Goal: Information Seeking & Learning: Learn about a topic

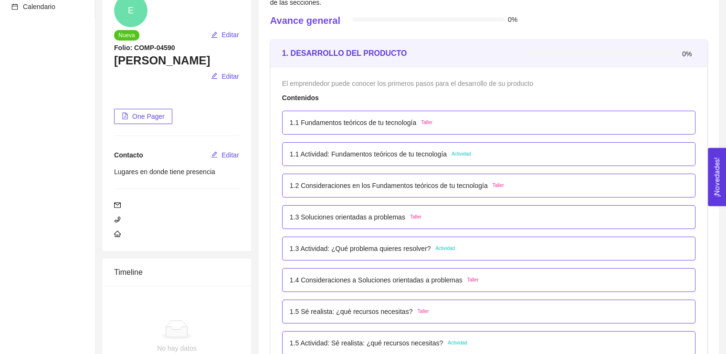
scroll to position [105, 0]
drag, startPoint x: 678, startPoint y: 52, endPoint x: 692, endPoint y: 52, distance: 14.3
click at [692, 52] on div "0%" at bounding box center [610, 53] width 169 height 10
click at [546, 92] on div "Contenidos" at bounding box center [488, 97] width 413 height 10
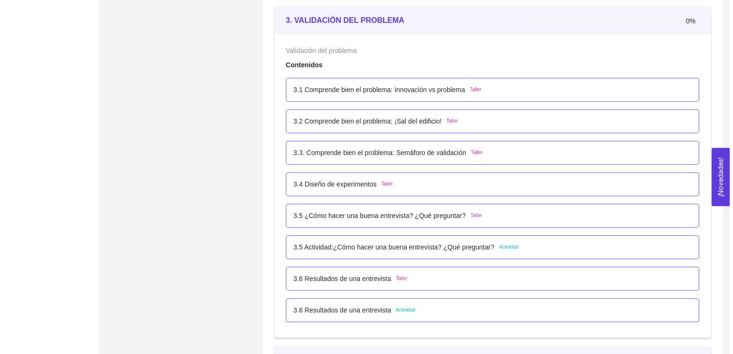
scroll to position [918, 0]
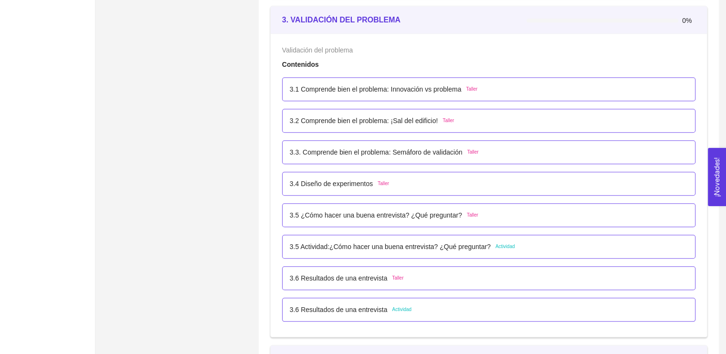
click at [339, 95] on div "3.1 Comprende bien el problema: Innovación vs problema Taller" at bounding box center [488, 89] width 413 height 24
click at [477, 88] on div "3.1 Comprende bien el problema: Innovación vs problema Taller" at bounding box center [489, 89] width 398 height 10
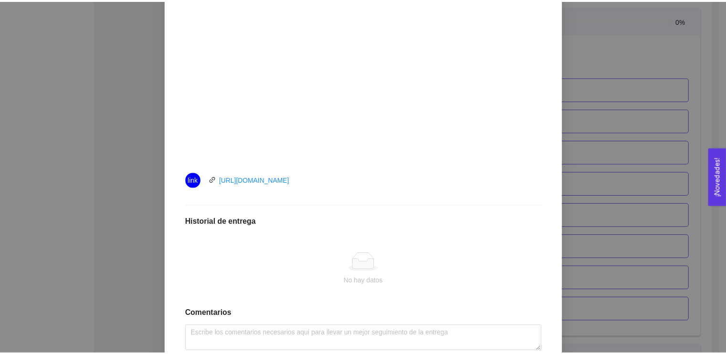
scroll to position [308, 0]
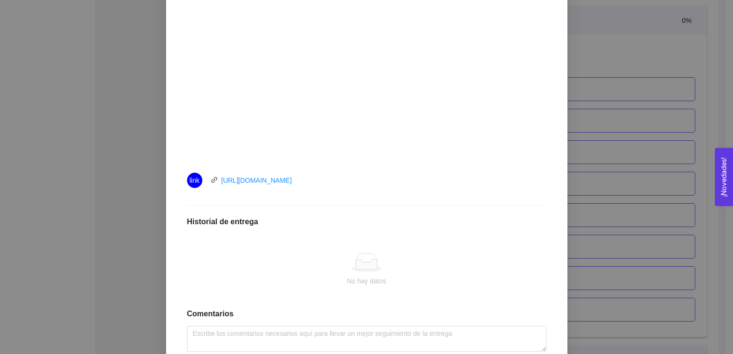
click at [72, 100] on div "3. VALIDACIÓN DEL PROBLEMA Validación del problema Asignado por [PERSON_NAME] (…" at bounding box center [366, 177] width 733 height 354
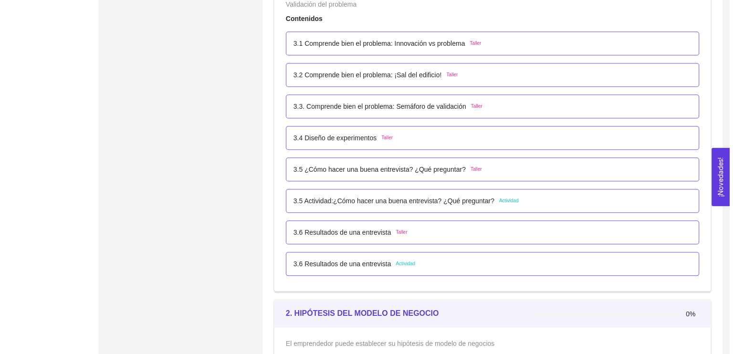
scroll to position [964, 0]
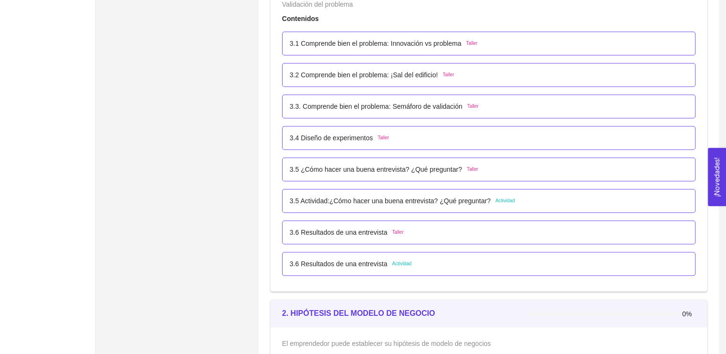
click at [372, 50] on div "3.1 Comprende bien el problema: Innovación vs problema Taller" at bounding box center [488, 43] width 413 height 24
click at [373, 40] on p "3.1 Comprende bien el problema: Innovación vs problema" at bounding box center [376, 43] width 172 height 10
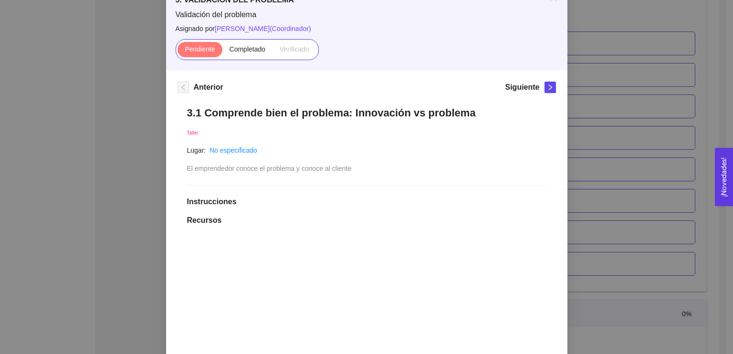
scroll to position [0, 0]
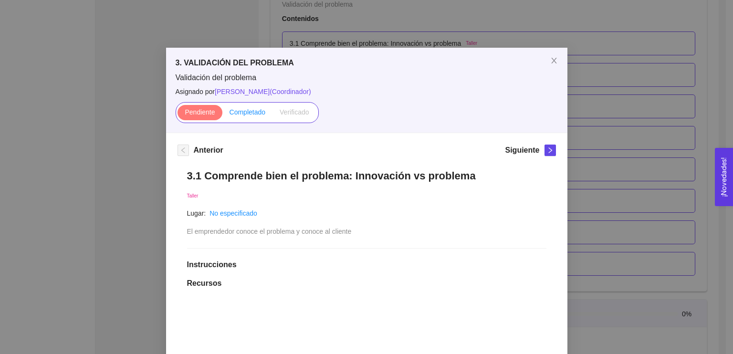
click at [248, 108] on span "Completado" at bounding box center [248, 112] width 36 height 8
click at [222, 115] on input "Completado" at bounding box center [222, 115] width 0 height 0
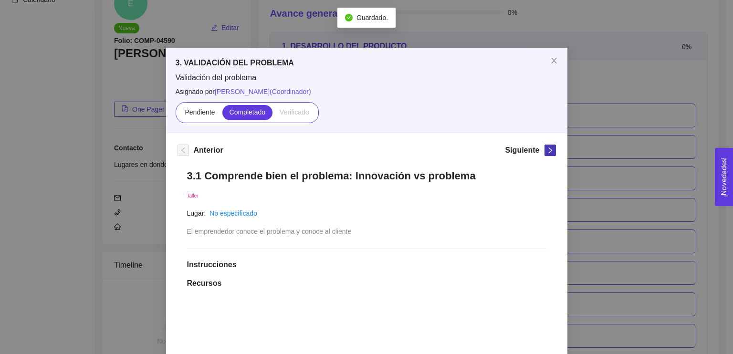
click at [547, 150] on icon "right" at bounding box center [550, 150] width 7 height 7
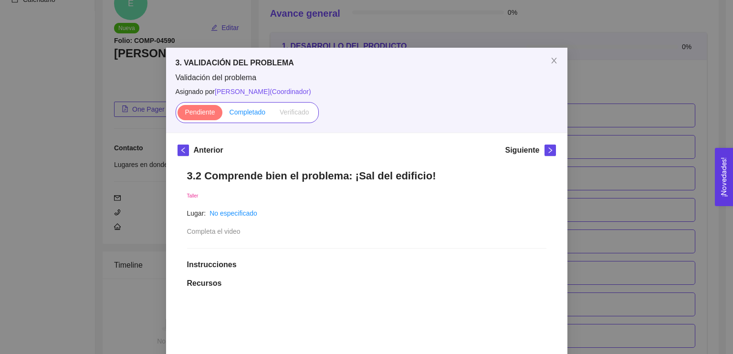
click at [240, 110] on span "Completado" at bounding box center [248, 112] width 36 height 8
click at [222, 115] on input "Completado" at bounding box center [222, 115] width 0 height 0
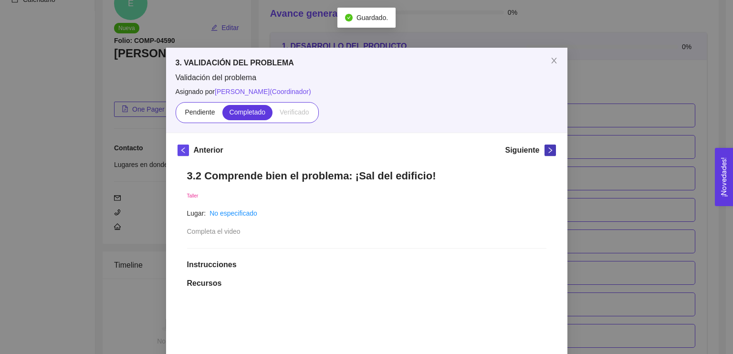
click at [548, 149] on icon "right" at bounding box center [549, 150] width 3 height 6
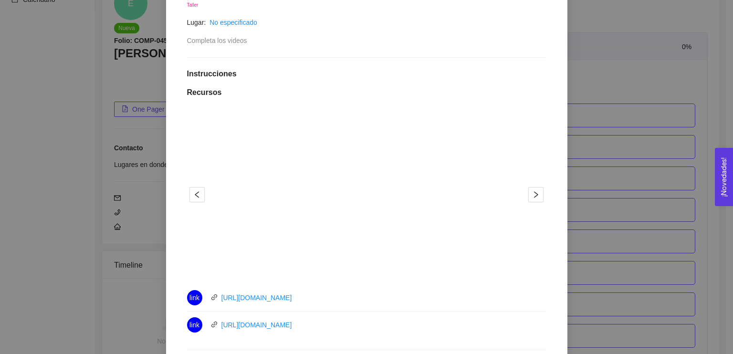
scroll to position [179, 0]
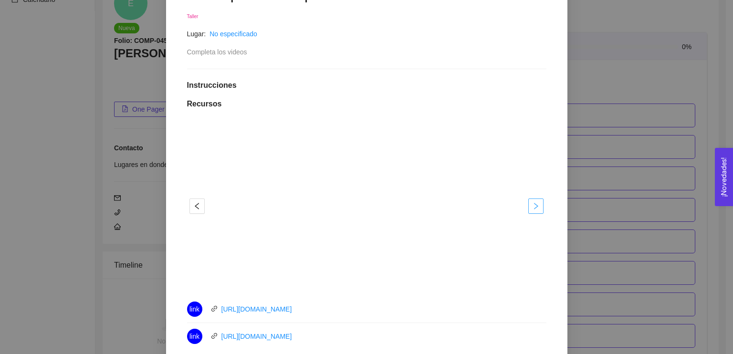
click at [539, 202] on span "right" at bounding box center [536, 206] width 14 height 8
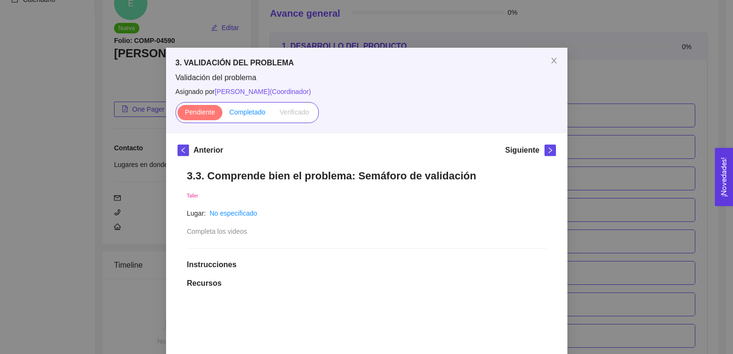
click at [242, 116] on span "Completado" at bounding box center [248, 112] width 36 height 8
click at [222, 115] on input "Completado" at bounding box center [222, 115] width 0 height 0
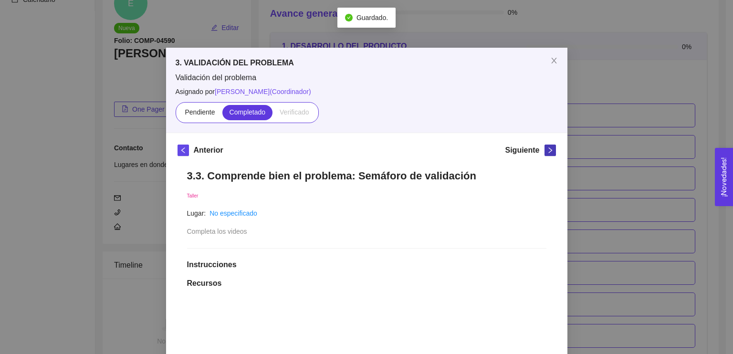
click at [547, 152] on icon "right" at bounding box center [550, 150] width 7 height 7
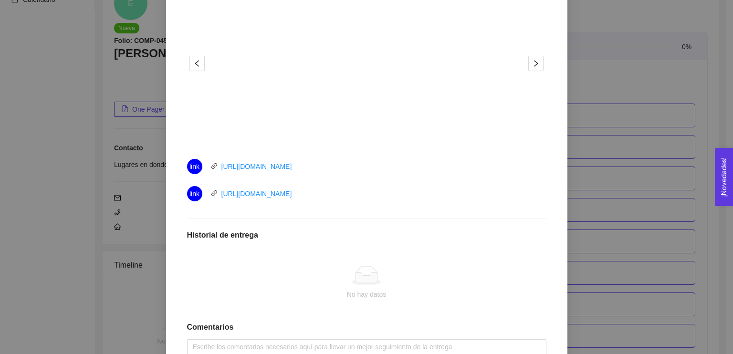
scroll to position [323, 0]
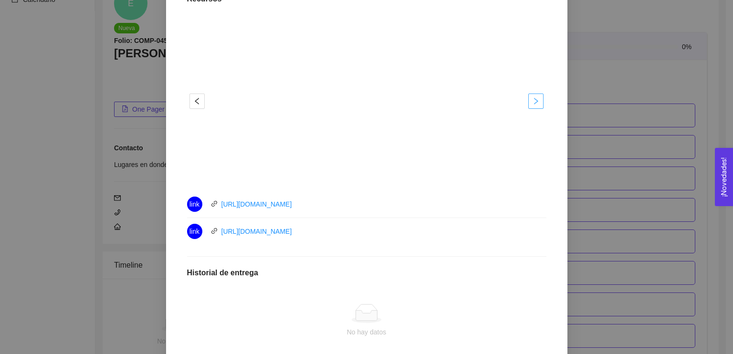
click at [534, 98] on icon "right" at bounding box center [536, 101] width 8 height 8
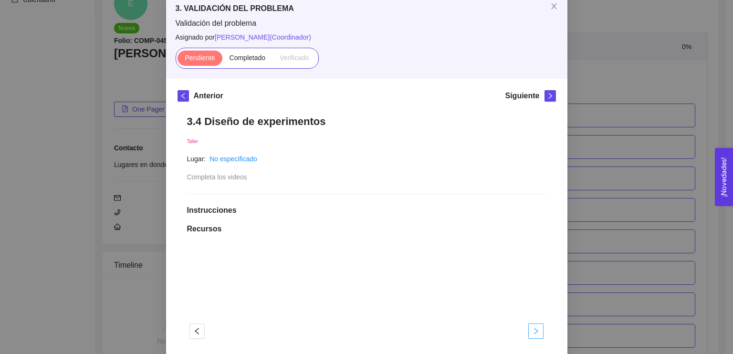
scroll to position [0, 0]
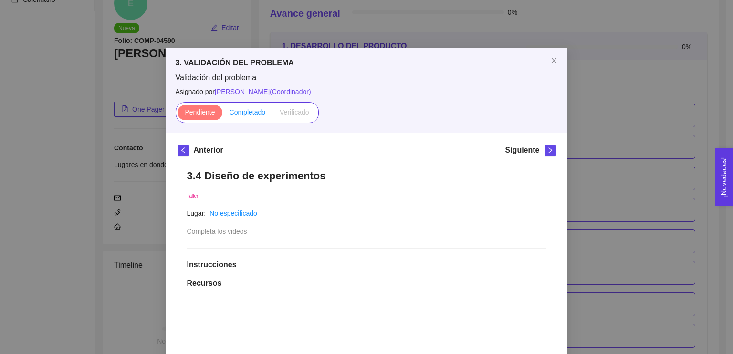
click at [240, 112] on span "Completado" at bounding box center [248, 112] width 36 height 8
click at [222, 115] on input "Completado" at bounding box center [222, 115] width 0 height 0
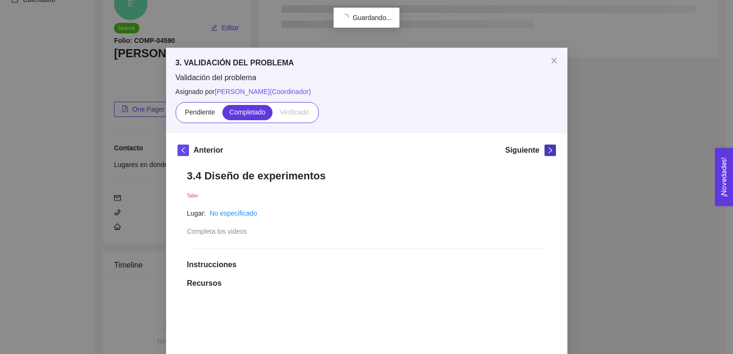
click at [544, 148] on button "button" at bounding box center [549, 150] width 11 height 11
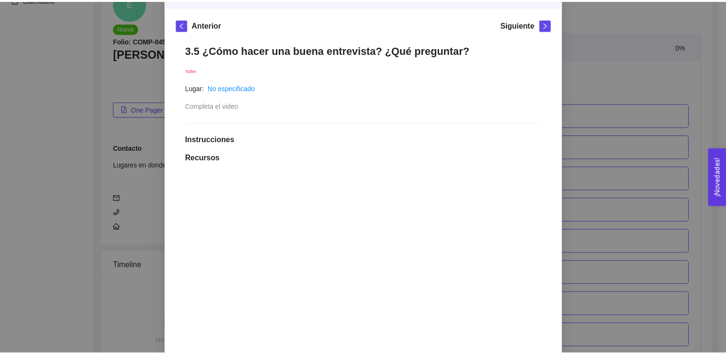
scroll to position [126, 0]
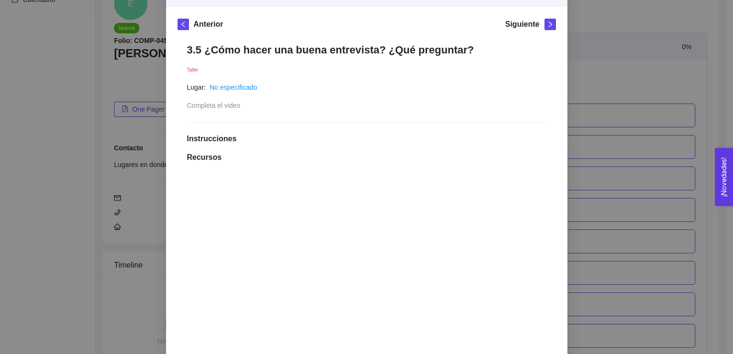
click at [674, 74] on div "3. VALIDACIÓN DEL PROBLEMA Validación del problema Asignado por [PERSON_NAME] (…" at bounding box center [366, 177] width 733 height 354
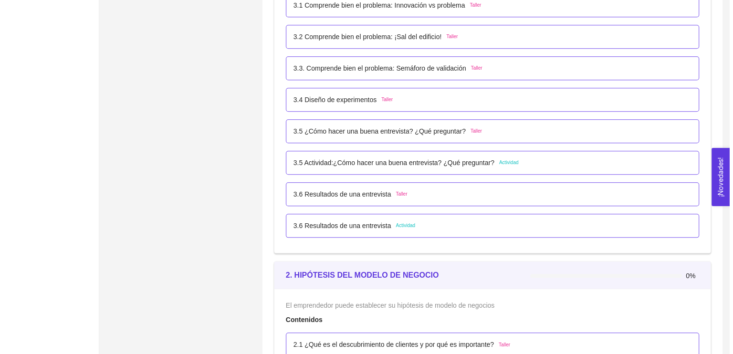
scroll to position [1003, 0]
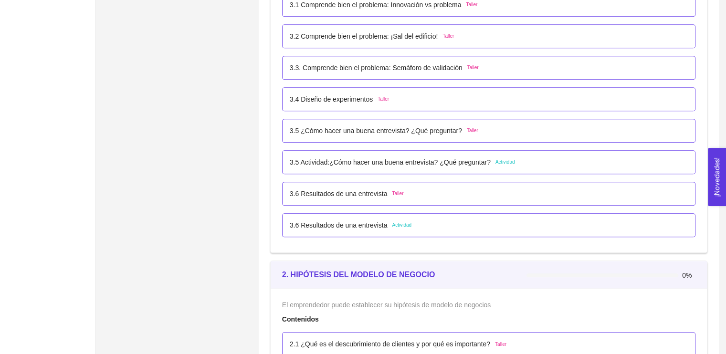
click at [462, 164] on p "3.5 Actividad:¿Cómo hacer una buena entrevista? ¿Qué preguntar?" at bounding box center [390, 162] width 201 height 10
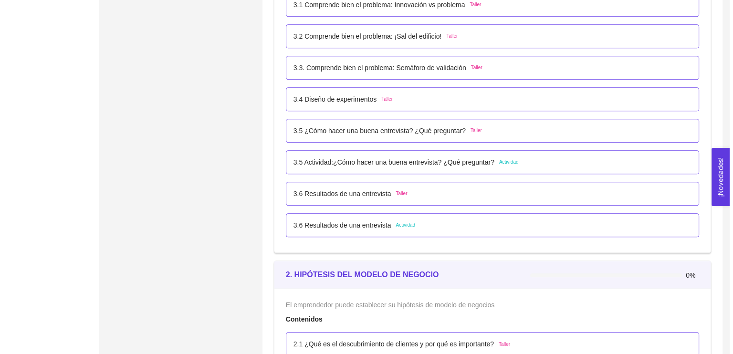
scroll to position [0, 0]
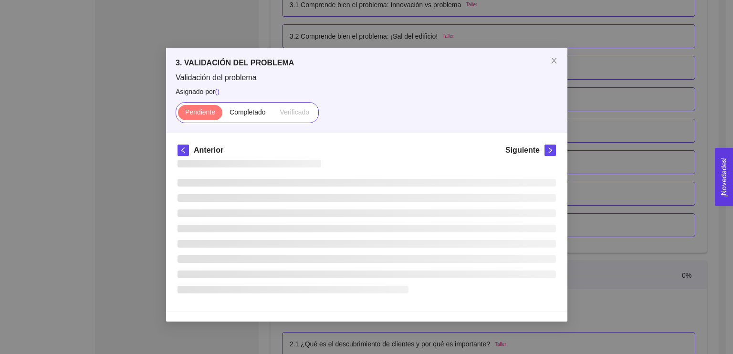
click at [462, 164] on div at bounding box center [367, 230] width 378 height 140
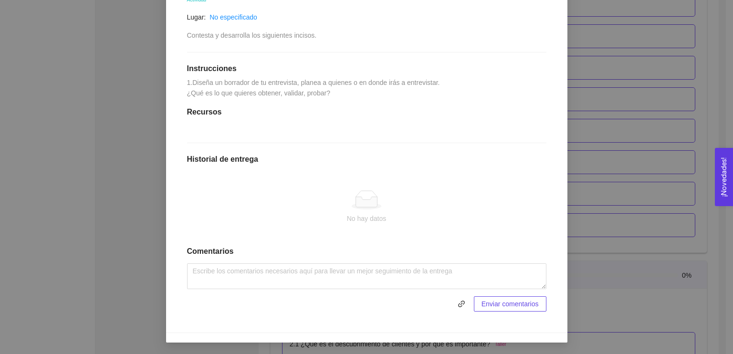
scroll to position [227, 0]
click at [589, 245] on div "3. VALIDACIÓN DEL PROBLEMA Validación del problema Asignado por [PERSON_NAME] (…" at bounding box center [366, 177] width 733 height 354
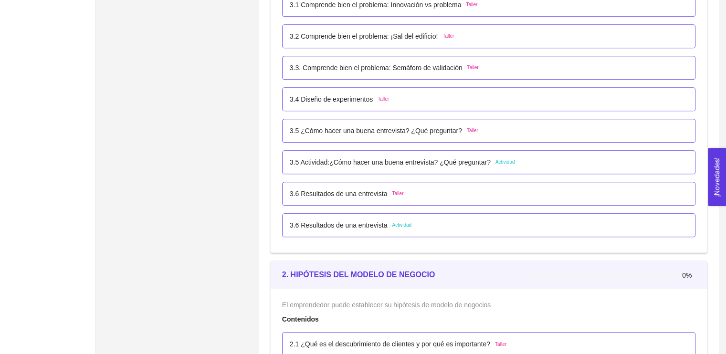
click at [490, 226] on div "3.6 Resultados de una entrevista Actividad" at bounding box center [489, 225] width 398 height 10
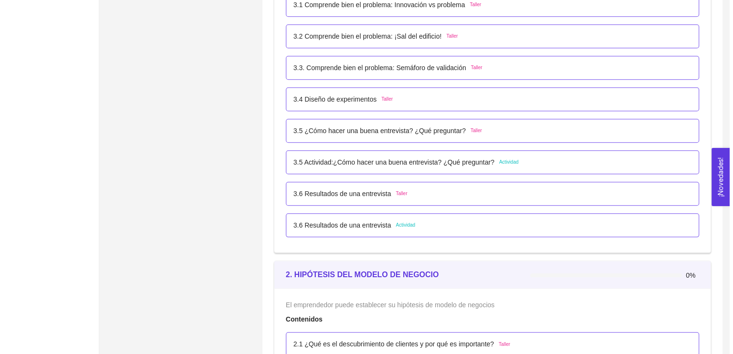
scroll to position [0, 0]
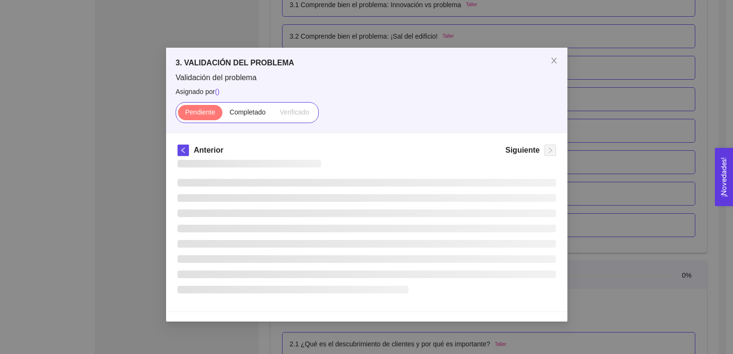
click at [490, 226] on li at bounding box center [367, 229] width 378 height 8
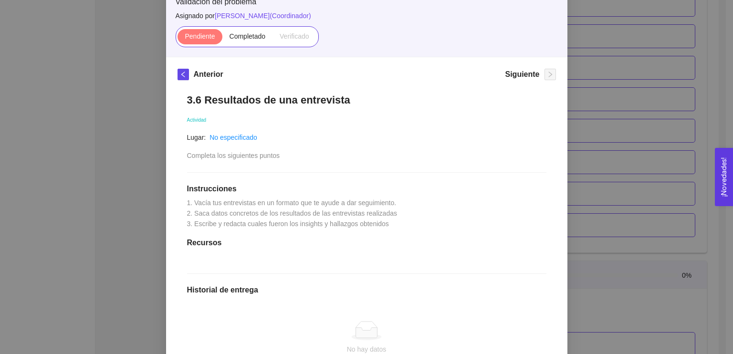
scroll to position [86, 0]
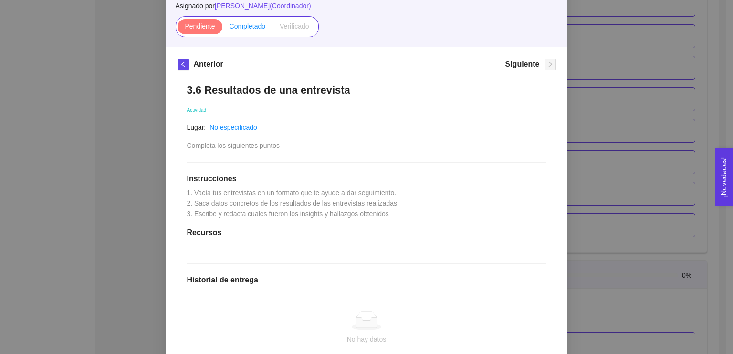
click at [248, 31] on label "Completado" at bounding box center [247, 26] width 51 height 15
click at [222, 29] on input "Completado" at bounding box center [222, 29] width 0 height 0
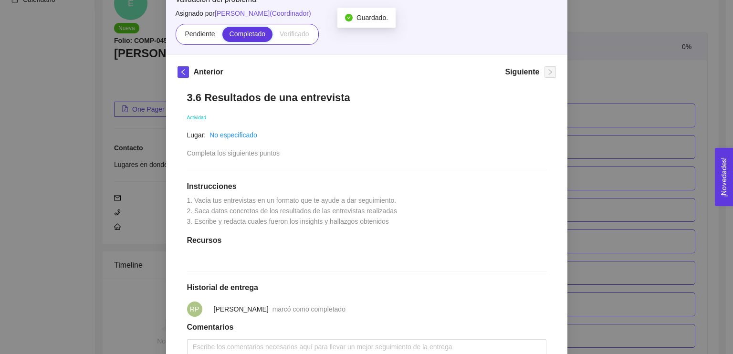
scroll to position [80, 0]
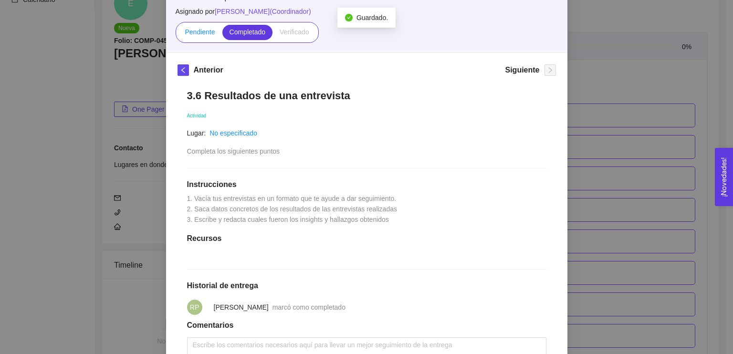
click at [200, 38] on label "Pendiente" at bounding box center [200, 32] width 44 height 15
click at [178, 34] on input "Pendiente" at bounding box center [178, 34] width 0 height 0
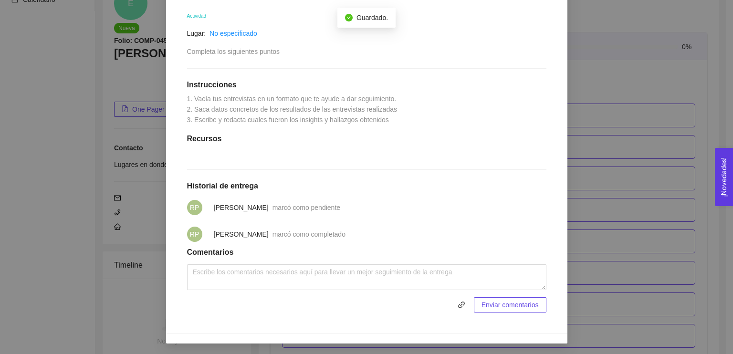
scroll to position [179, 0]
click at [73, 160] on div "3. VALIDACIÓN DEL PROBLEMA Validación del problema Asignado por [PERSON_NAME] (…" at bounding box center [366, 177] width 733 height 354
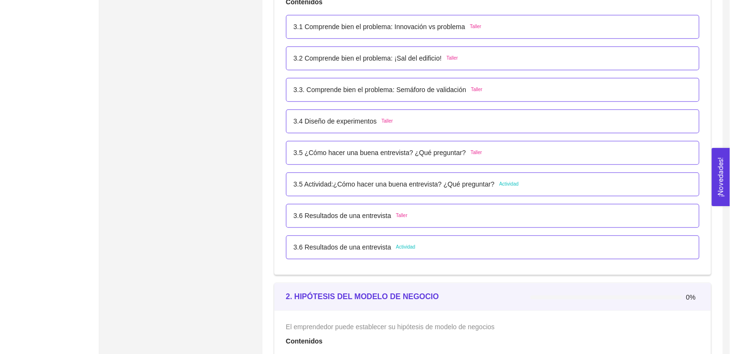
scroll to position [979, 0]
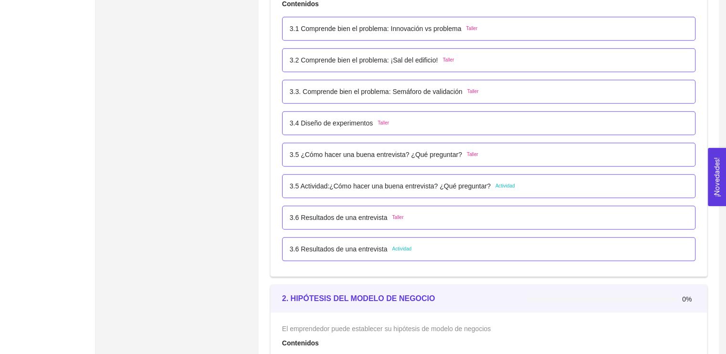
click at [378, 154] on p "3.5 ¿Cómo hacer una buena entrevista? ¿Qué preguntar?" at bounding box center [376, 154] width 172 height 10
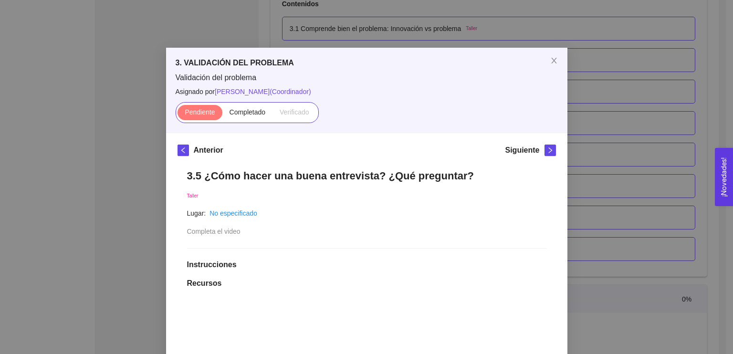
scroll to position [85, 0]
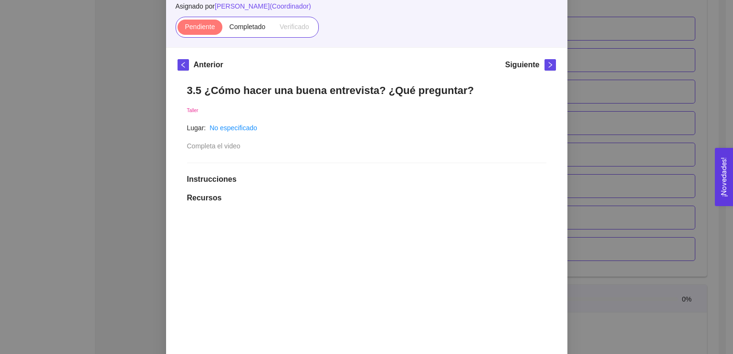
click at [245, 36] on div "Pendiente Completado Verificado" at bounding box center [247, 27] width 143 height 21
click at [240, 30] on span "Completado" at bounding box center [248, 27] width 36 height 8
click at [222, 29] on input "Completado" at bounding box center [222, 29] width 0 height 0
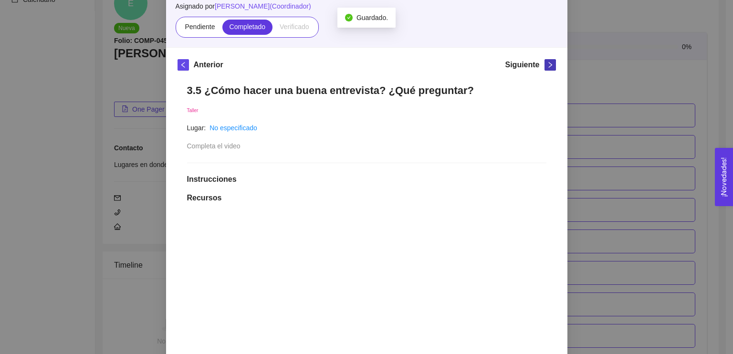
scroll to position [979, 0]
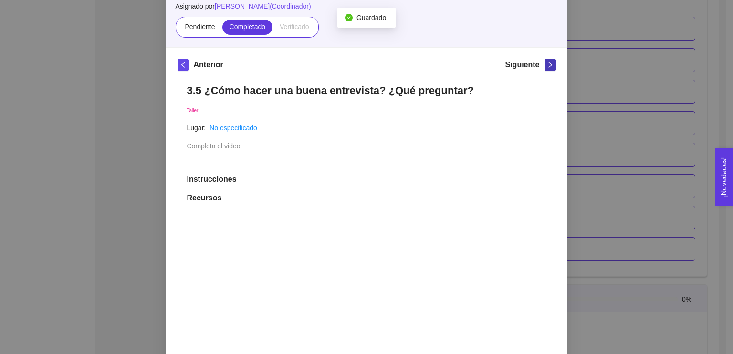
click at [545, 63] on span "right" at bounding box center [550, 65] width 10 height 7
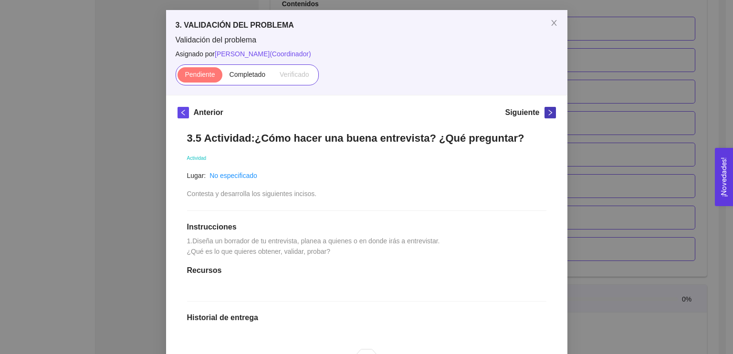
scroll to position [0, 0]
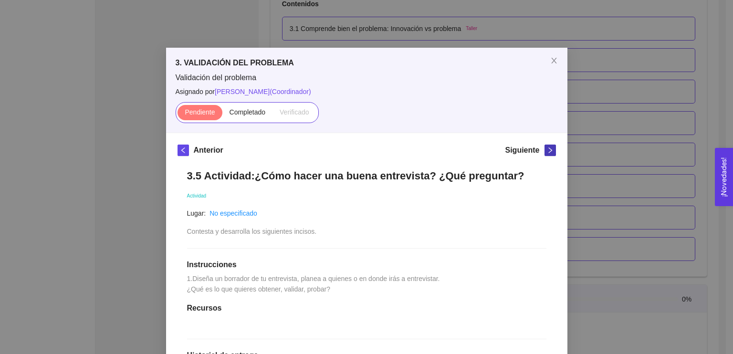
click at [547, 150] on icon "right" at bounding box center [550, 150] width 7 height 7
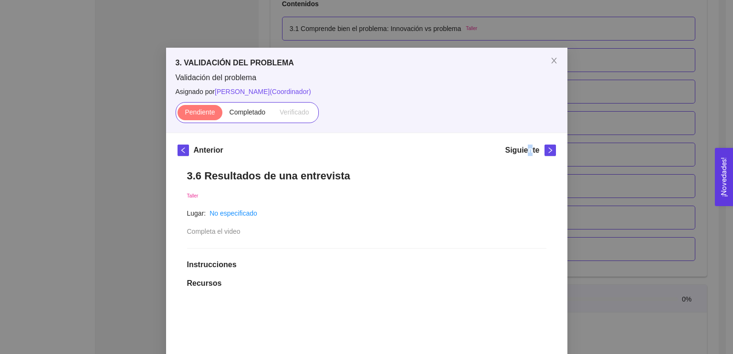
drag, startPoint x: 541, startPoint y: 150, endPoint x: 527, endPoint y: 153, distance: 14.5
click at [527, 153] on h5 "Siguiente" at bounding box center [522, 150] width 34 height 11
click at [547, 150] on icon "right" at bounding box center [550, 150] width 7 height 7
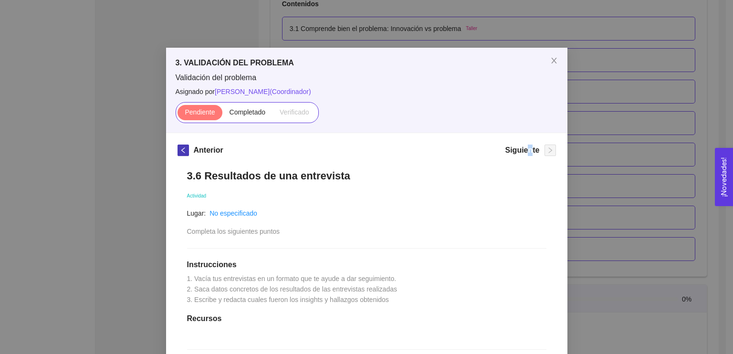
click at [181, 150] on icon "left" at bounding box center [183, 150] width 7 height 7
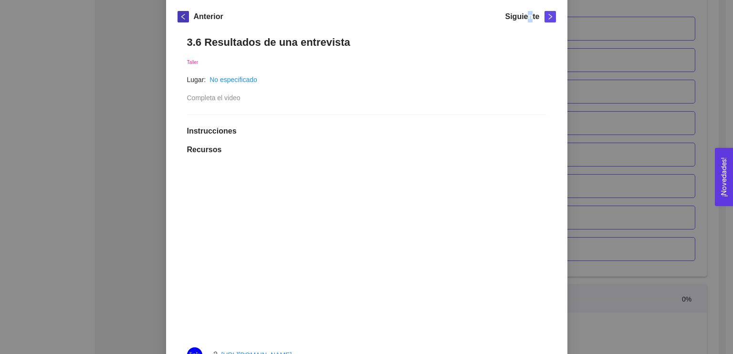
scroll to position [141, 0]
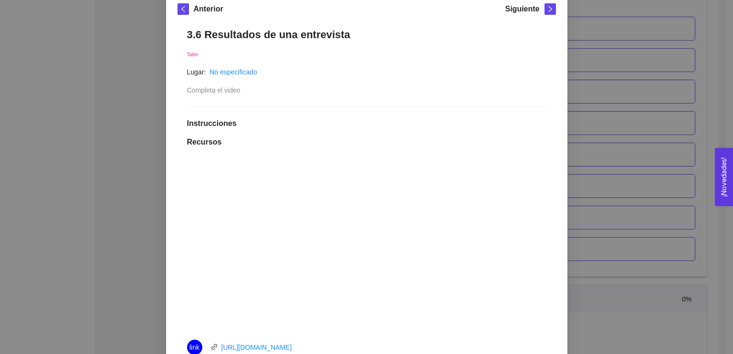
click at [470, 63] on div "3.6 Resultados de una entrevista Taller Lugar: No especificado Completa el vide…" at bounding box center [367, 285] width 378 height 532
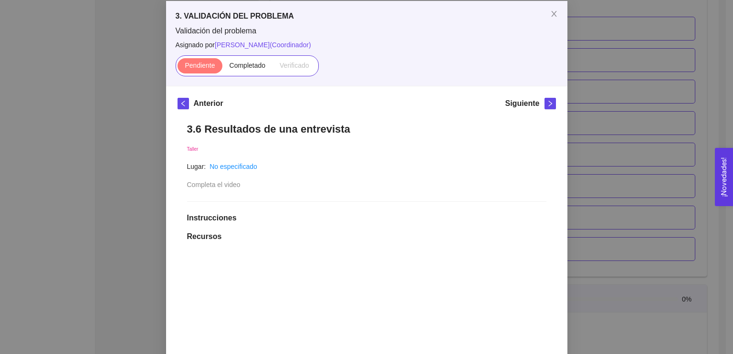
scroll to position [0, 0]
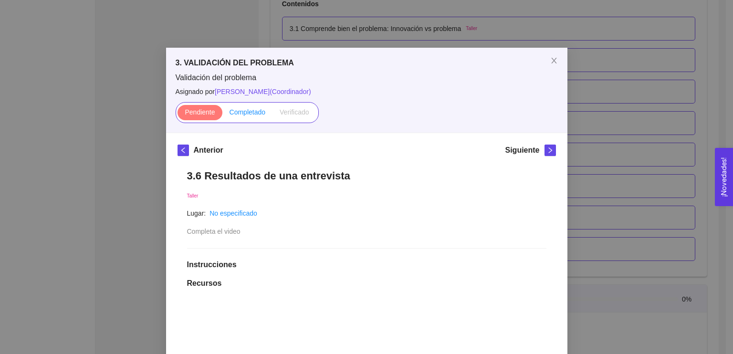
click at [235, 115] on span "Completado" at bounding box center [248, 112] width 36 height 8
click at [222, 115] on input "Completado" at bounding box center [222, 115] width 0 height 0
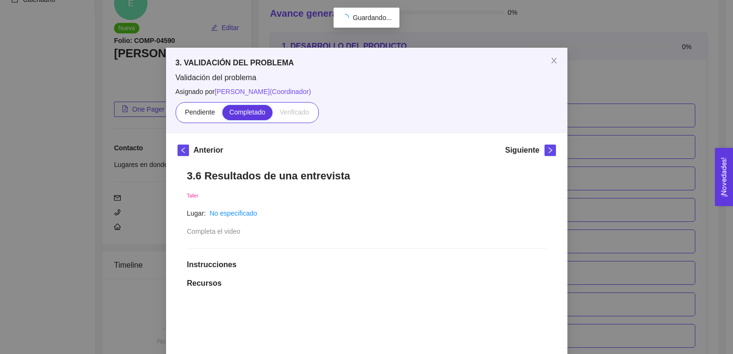
scroll to position [979, 0]
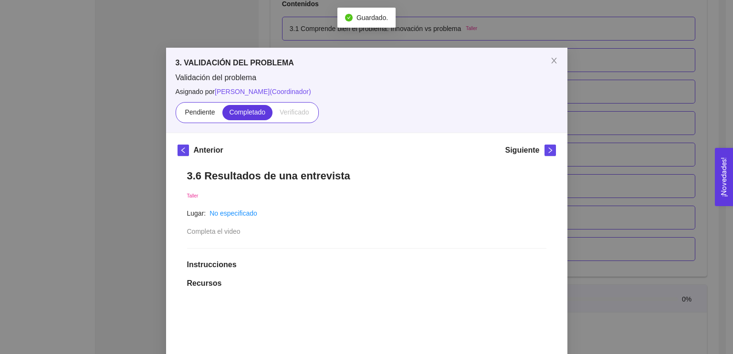
click at [224, 10] on div "3. VALIDACIÓN DEL PROBLEMA Validación del problema Asignado por [PERSON_NAME] (…" at bounding box center [366, 177] width 733 height 354
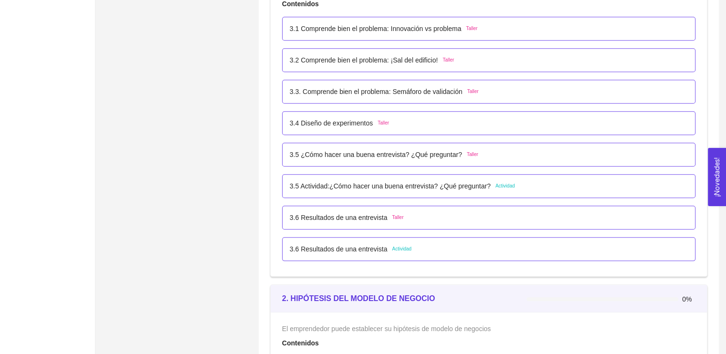
click at [350, 183] on p "3.5 Actividad:¿Cómo hacer una buena entrevista? ¿Qué preguntar?" at bounding box center [390, 186] width 201 height 10
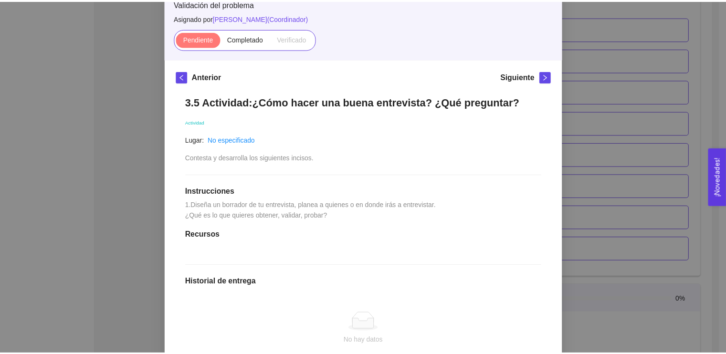
scroll to position [74, 0]
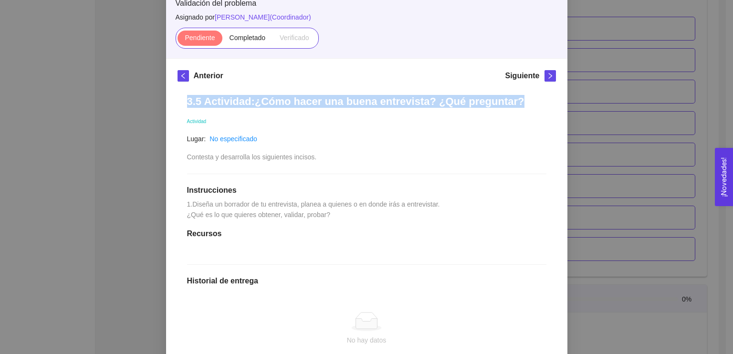
drag, startPoint x: 184, startPoint y: 96, endPoint x: 506, endPoint y: 95, distance: 321.6
click at [506, 95] on h1 "3.5 Actividad:¿Cómo hacer una buena entrevista? ¿Qué preguntar?" at bounding box center [366, 101] width 359 height 13
copy h1 "3.5 Actividad:¿Cómo hacer una buena entrevista? ¿Qué preguntar?"
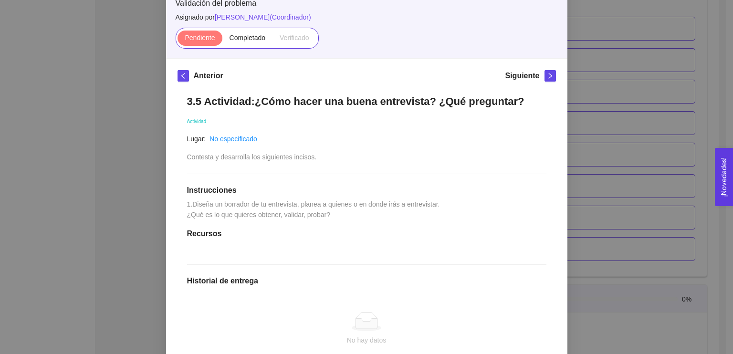
click at [615, 124] on div "3. VALIDACIÓN DEL PROBLEMA Validación del problema Asignado por [PERSON_NAME] (…" at bounding box center [366, 177] width 733 height 354
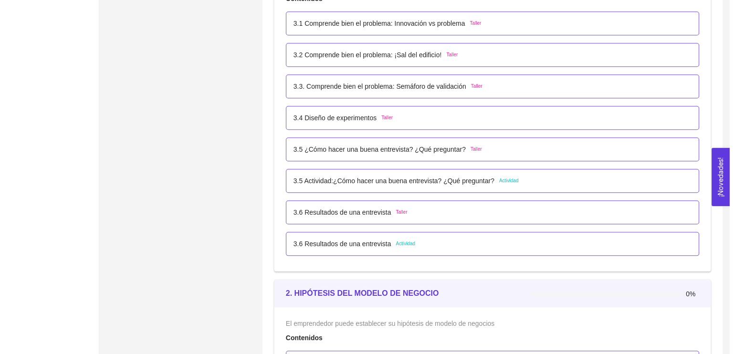
scroll to position [985, 0]
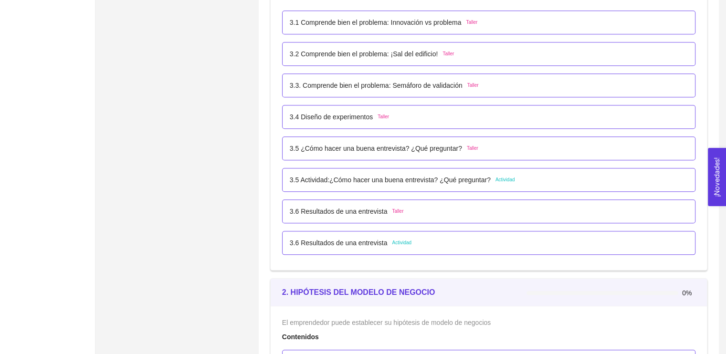
click at [382, 238] on p "3.6 Resultados de una entrevista" at bounding box center [339, 243] width 98 height 10
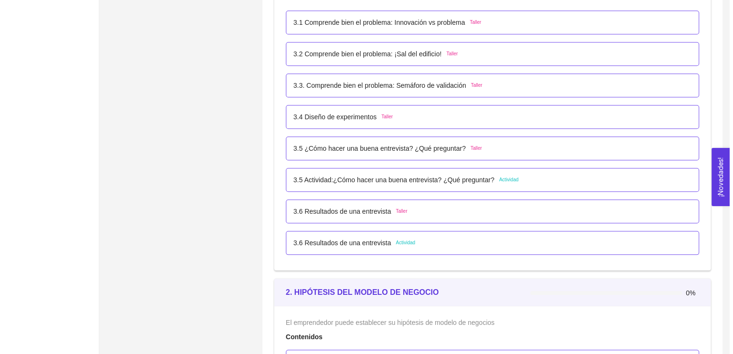
scroll to position [0, 0]
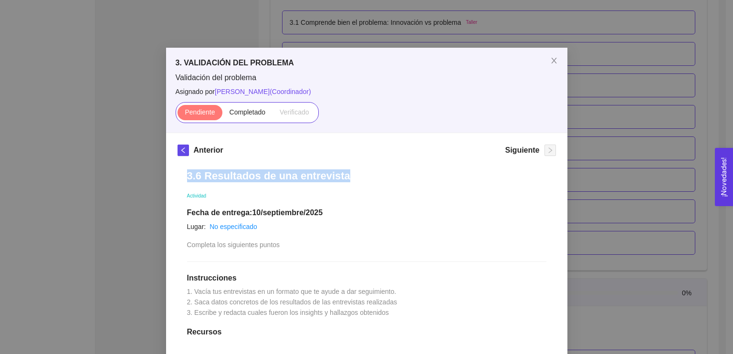
drag, startPoint x: 184, startPoint y: 174, endPoint x: 355, endPoint y: 176, distance: 171.8
click at [355, 176] on h1 "3.6 Resultados de una entrevista" at bounding box center [366, 175] width 359 height 13
copy h1 "3.6 Resultados de una entrevista"
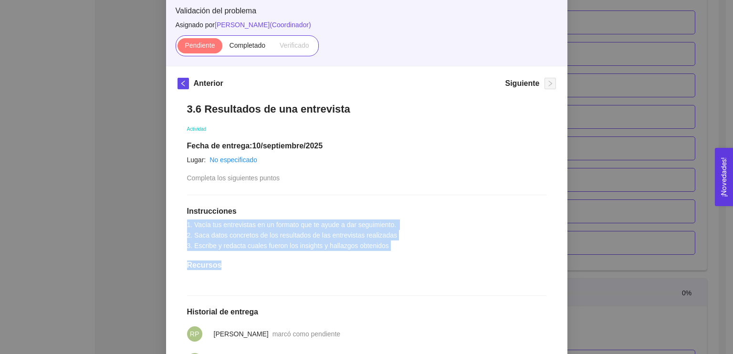
drag, startPoint x: 181, startPoint y: 224, endPoint x: 408, endPoint y: 259, distance: 229.4
click at [408, 259] on div "3.6 Resultados de una entrevista Actividad Fecha de entrega: [DATE] Lugar: No e…" at bounding box center [367, 270] width 378 height 355
copy div "1. Vacía tus entrevistas en un formato que te ayude a dar seguimiento. 2. Saca …"
click at [284, 244] on span "1. Vacía tus entrevistas en un formato que te ayude a dar seguimiento. 2. Saca …" at bounding box center [292, 235] width 211 height 29
drag, startPoint x: 181, startPoint y: 221, endPoint x: 393, endPoint y: 246, distance: 213.3
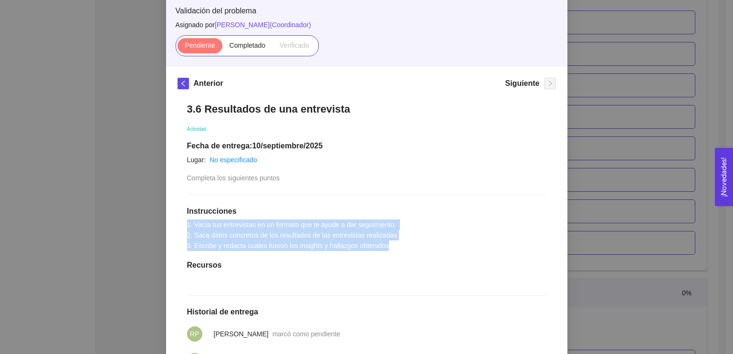
click at [393, 246] on div "3.6 Resultados de una entrevista Actividad Fecha de entrega: [DATE] Lugar: No e…" at bounding box center [367, 270] width 378 height 355
copy span "1. Vacía tus entrevistas en un formato que te ayude a dar seguimiento. 2. Saca …"
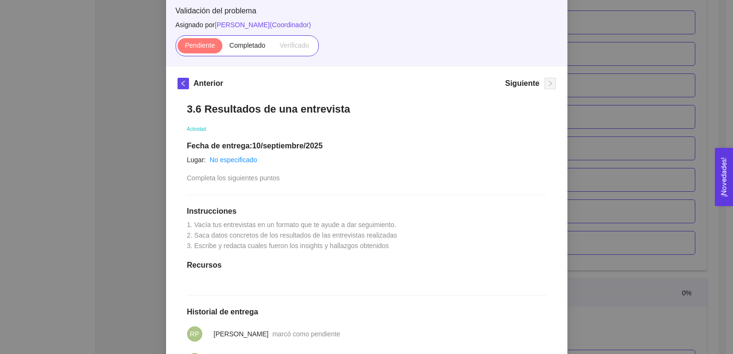
click at [124, 112] on div "3. VALIDACIÓN DEL PROBLEMA Validación del problema Asignado por [PERSON_NAME] (…" at bounding box center [366, 177] width 733 height 354
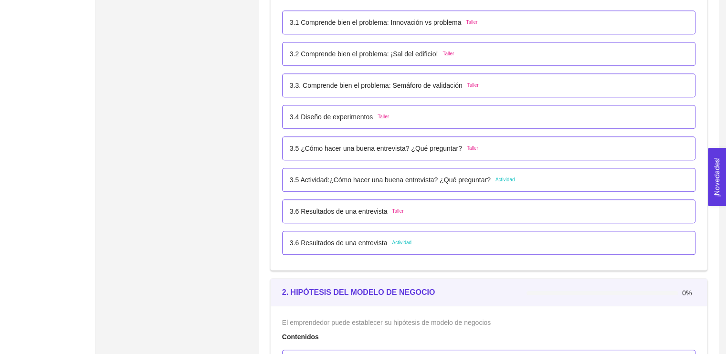
click at [452, 175] on p "3.5 Actividad:¿Cómo hacer una buena entrevista? ¿Qué preguntar?" at bounding box center [390, 180] width 201 height 10
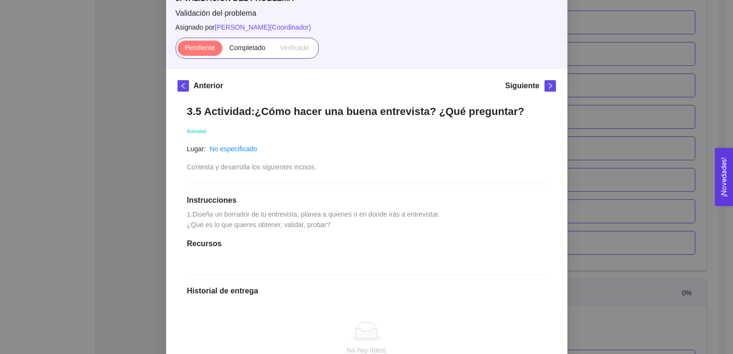
scroll to position [65, 0]
drag, startPoint x: 181, startPoint y: 222, endPoint x: 335, endPoint y: 240, distance: 155.2
click at [335, 240] on div "3.5 Actividad:¿Cómo hacer una buena entrevista? ¿Qué preguntar? Actividad Lugar…" at bounding box center [367, 273] width 378 height 357
copy span "1.Diseña un borrador de tu entrevista, planea a quienes o en donde irás a entre…"
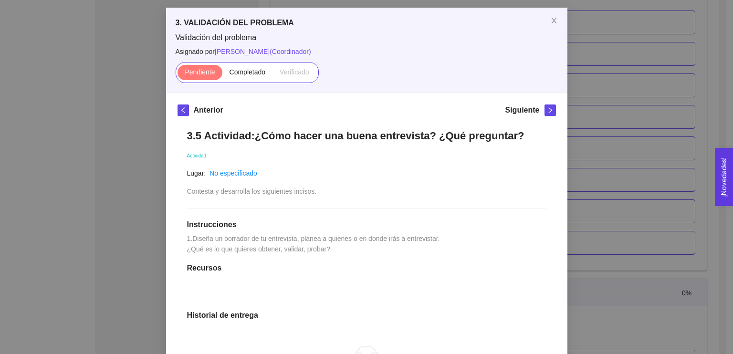
scroll to position [23, 0]
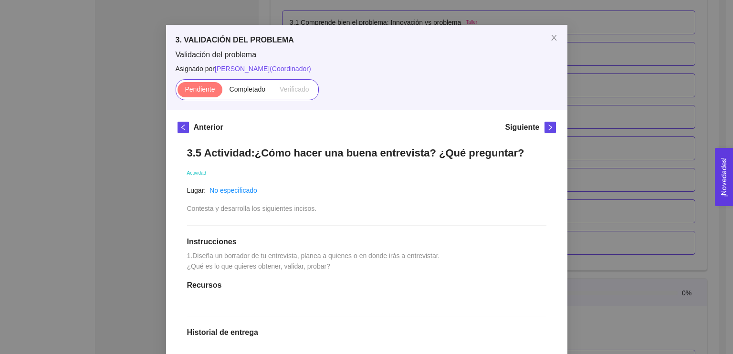
click at [585, 176] on div "3. VALIDACIÓN DEL PROBLEMA Validación del problema Asignado por [PERSON_NAME] (…" at bounding box center [366, 177] width 733 height 354
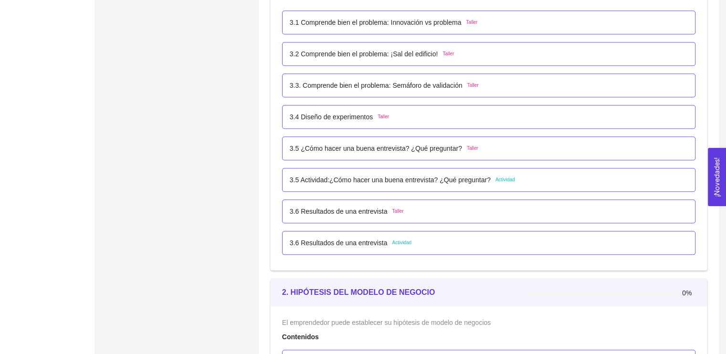
click at [446, 244] on div "3.6 Resultados de una entrevista Actividad" at bounding box center [489, 243] width 398 height 10
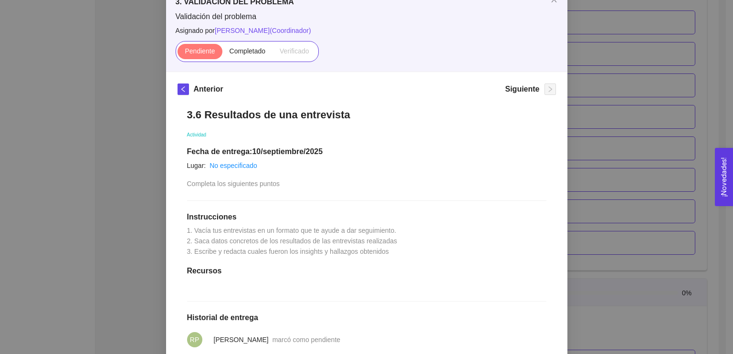
scroll to position [61, 0]
